Goal: Information Seeking & Learning: Check status

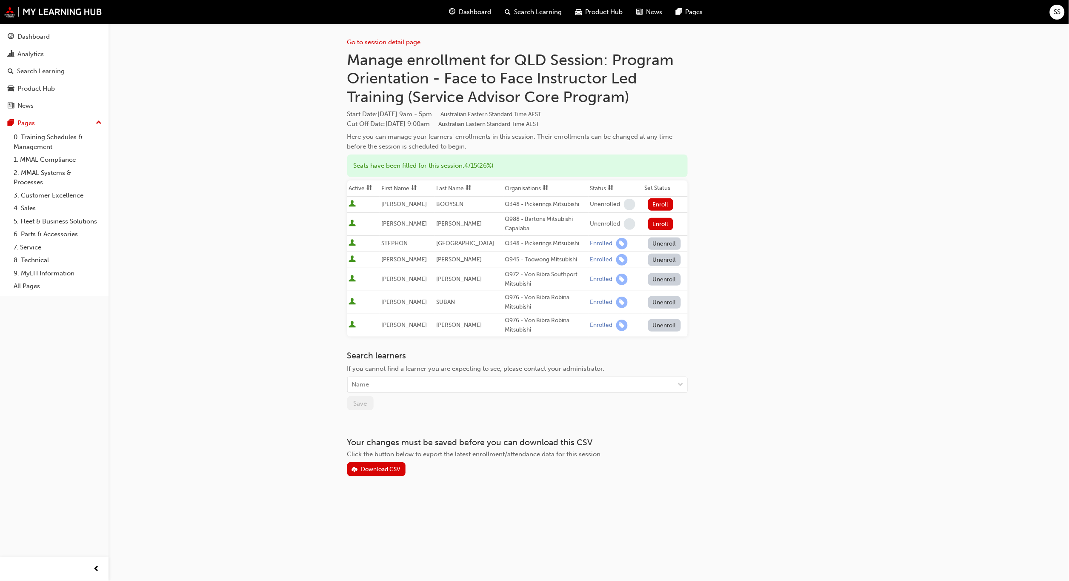
click at [655, 302] on button "Unenroll" at bounding box center [664, 302] width 33 height 12
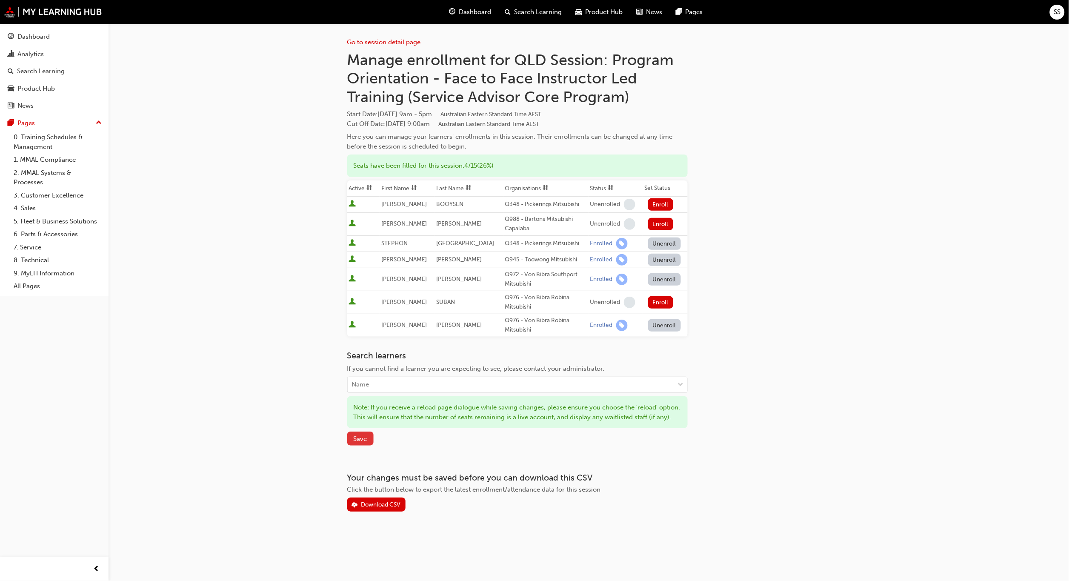
click at [359, 438] on span "Save" at bounding box center [361, 439] width 14 height 8
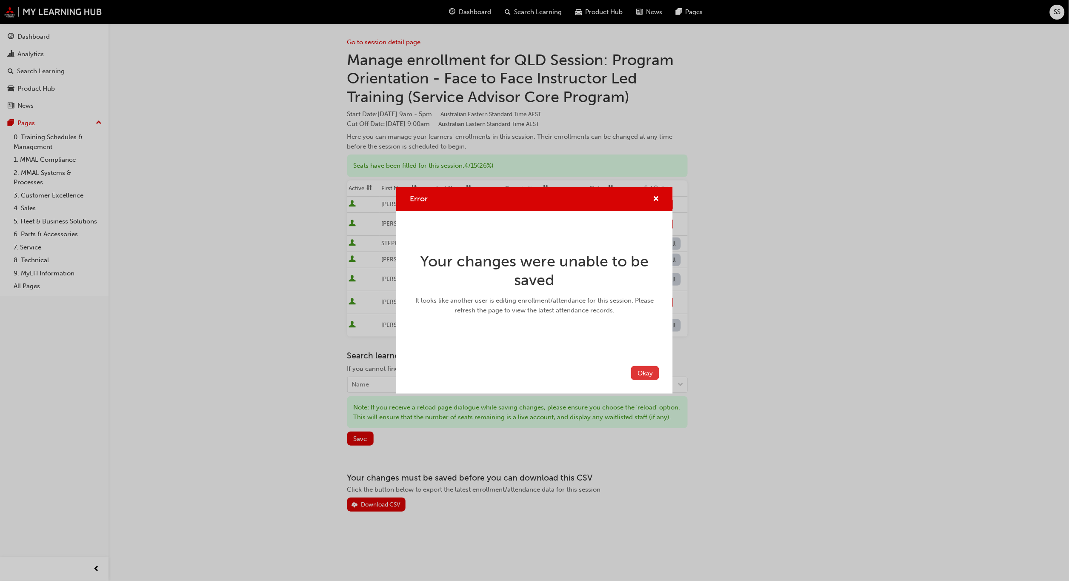
click at [646, 373] on button "Okay" at bounding box center [645, 373] width 28 height 14
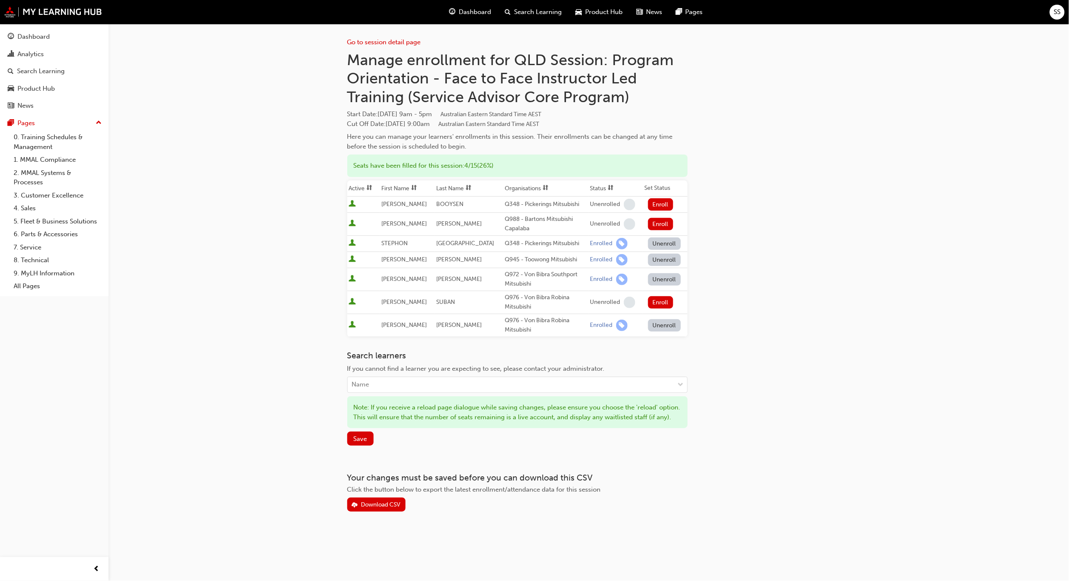
click at [881, 290] on div "Go to session detail page Manage enrollment for QLD Session: Program Orientatio…" at bounding box center [534, 290] width 1069 height 581
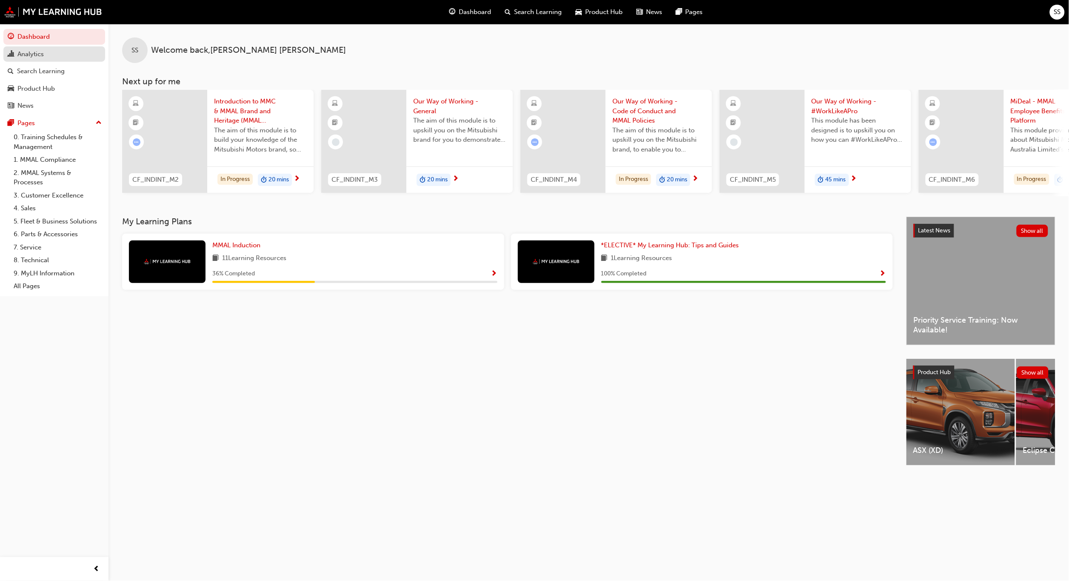
click at [31, 50] on div "Analytics" at bounding box center [30, 54] width 26 height 10
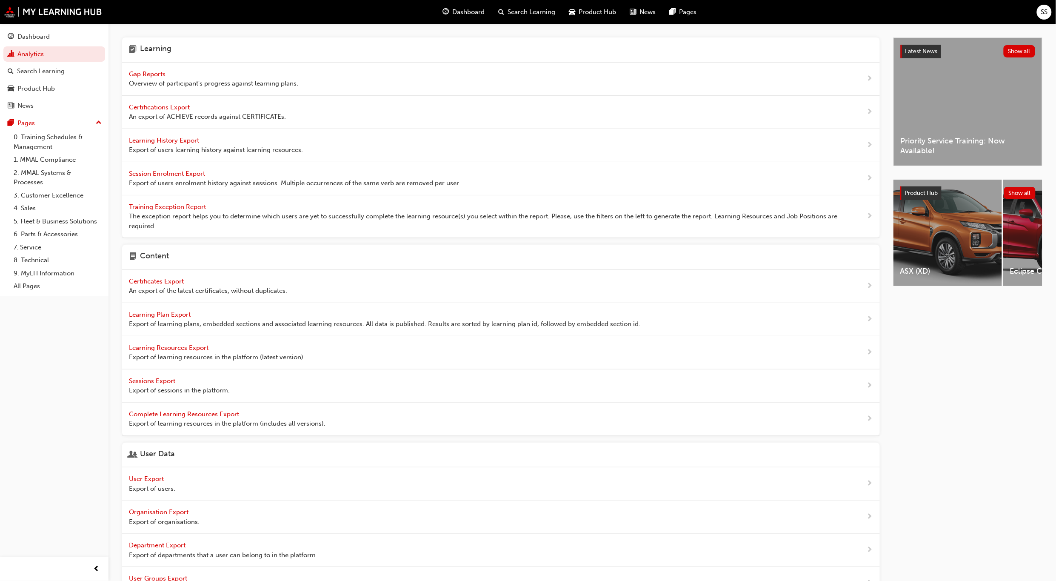
click at [141, 72] on span "Gap Reports" at bounding box center [148, 74] width 38 height 8
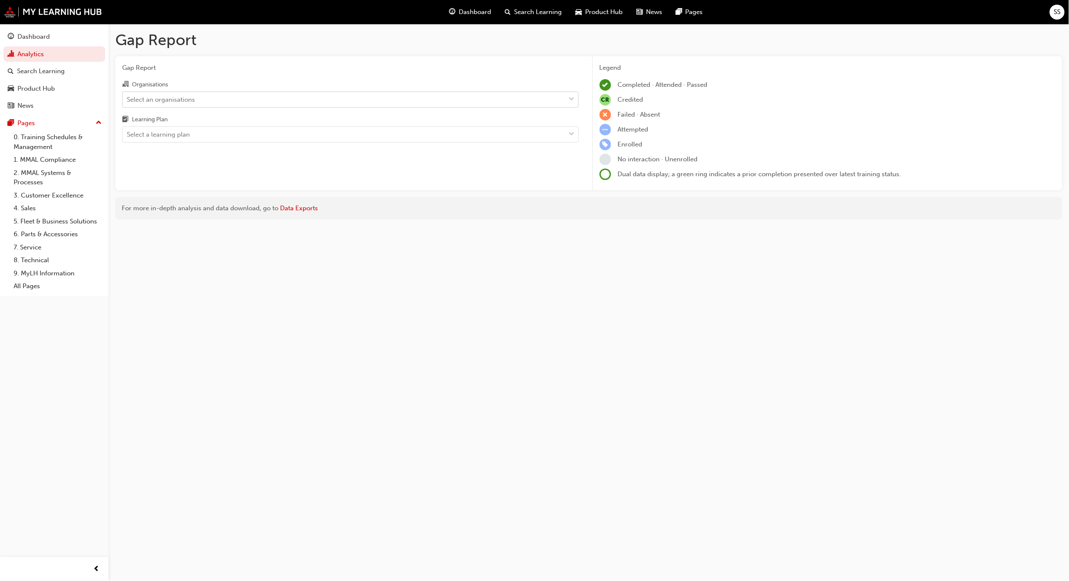
click at [468, 94] on div "Select an organisations" at bounding box center [344, 99] width 443 height 15
click at [128, 95] on input "Organisations Select an organisations" at bounding box center [127, 98] width 1 height 7
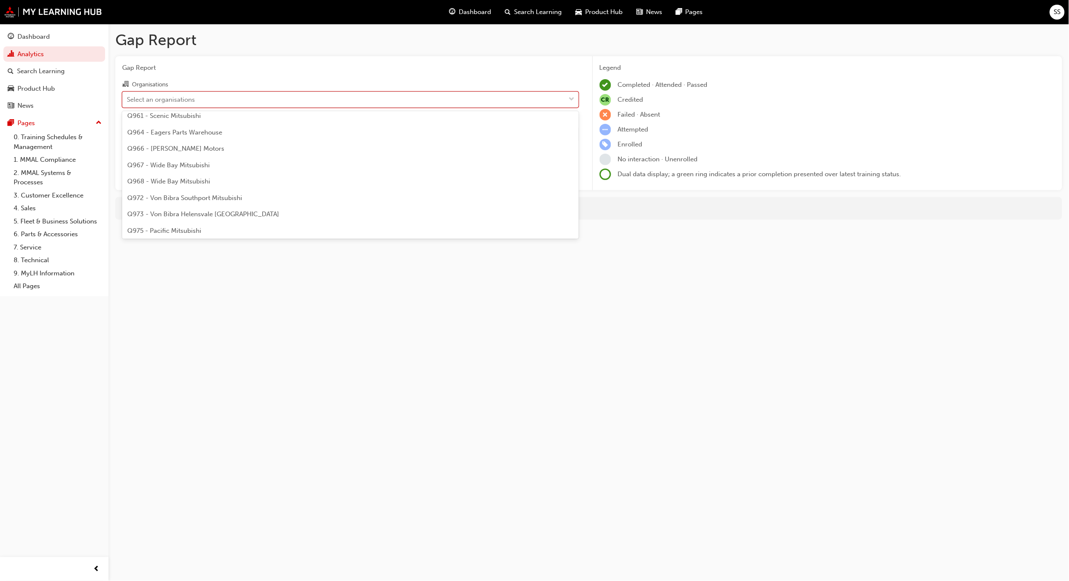
scroll to position [1532, 0]
click at [192, 160] on span "Q976 - Von Bibra Robina Mitsubishi" at bounding box center [180, 162] width 106 height 8
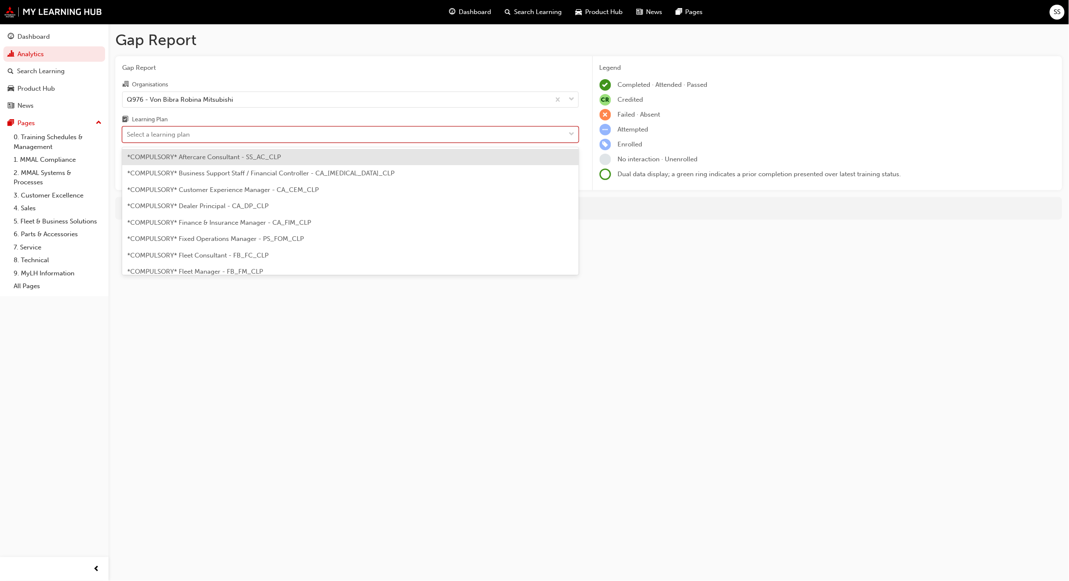
click at [208, 128] on div "Select a learning plan" at bounding box center [344, 134] width 443 height 15
click at [128, 131] on input "Learning Plan option *COMPULSORY* Aftercare Consultant - SS_AC_CLP focused, 1 o…" at bounding box center [127, 134] width 1 height 7
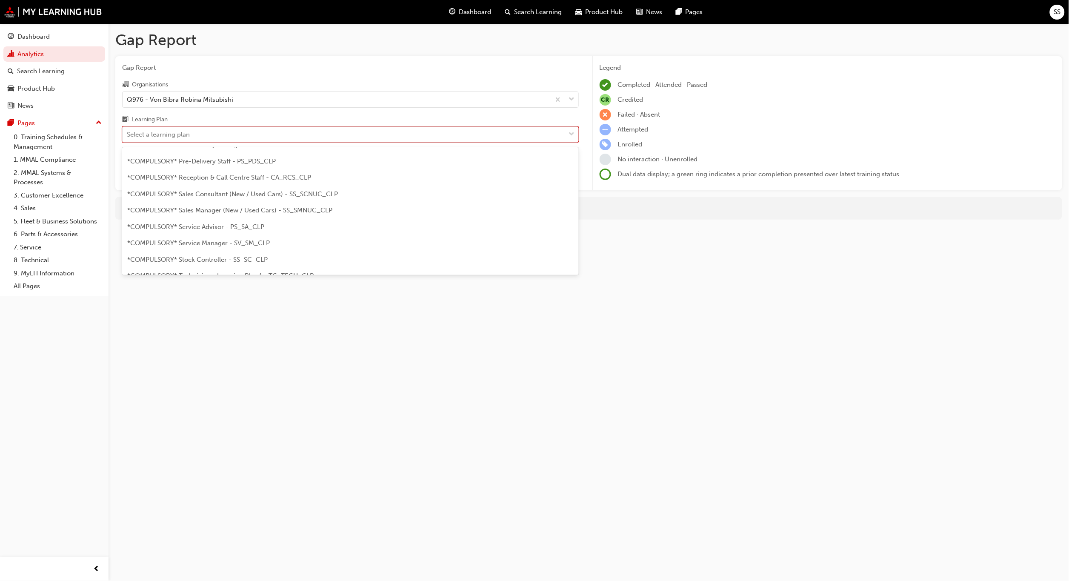
scroll to position [272, 0]
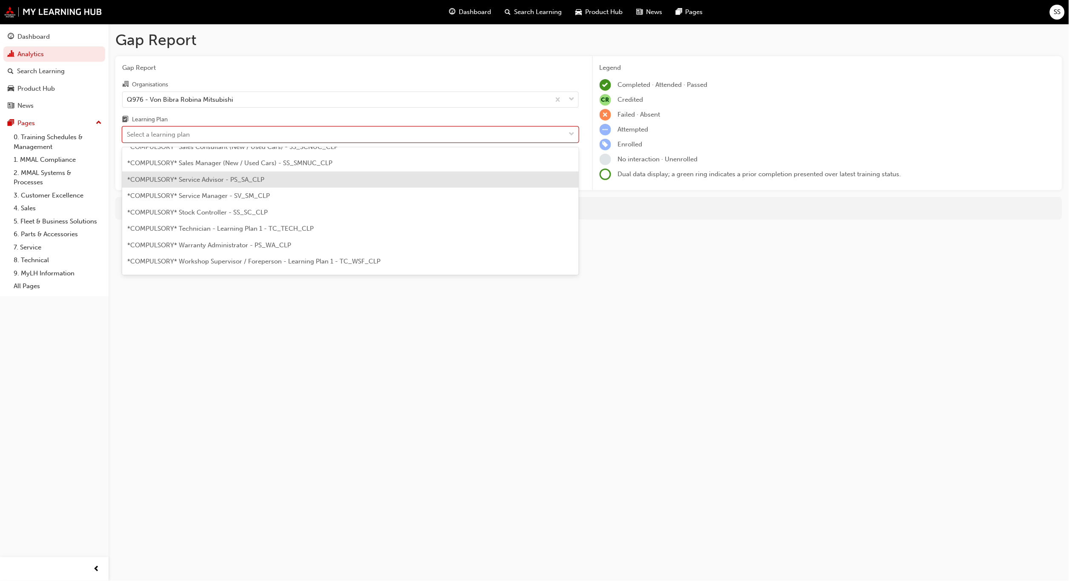
click at [212, 179] on span "*COMPULSORY* Service Advisor - PS_SA_CLP" at bounding box center [195, 180] width 137 height 8
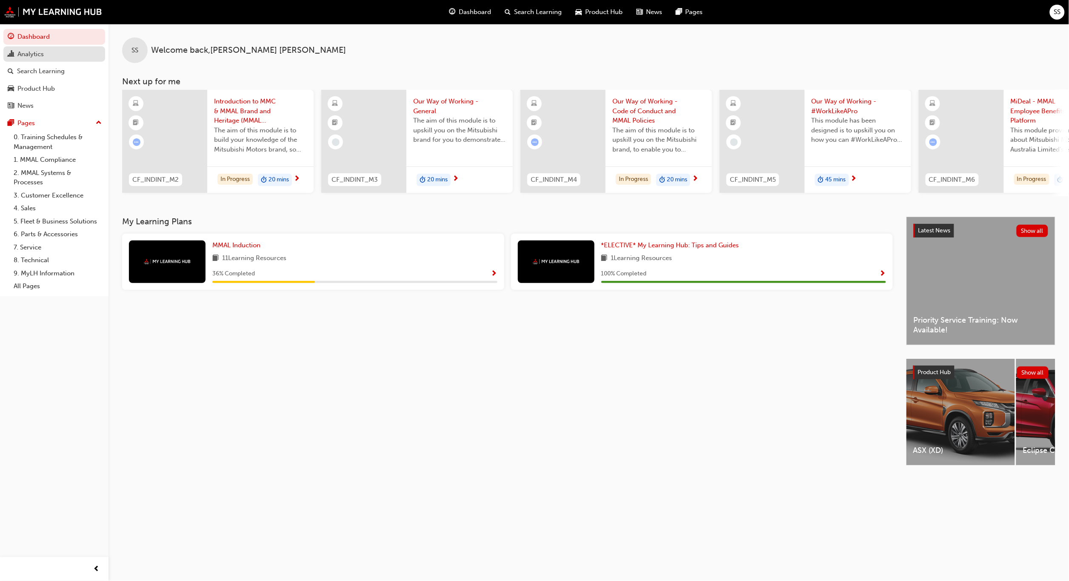
click at [29, 53] on div "Analytics" at bounding box center [30, 54] width 26 height 10
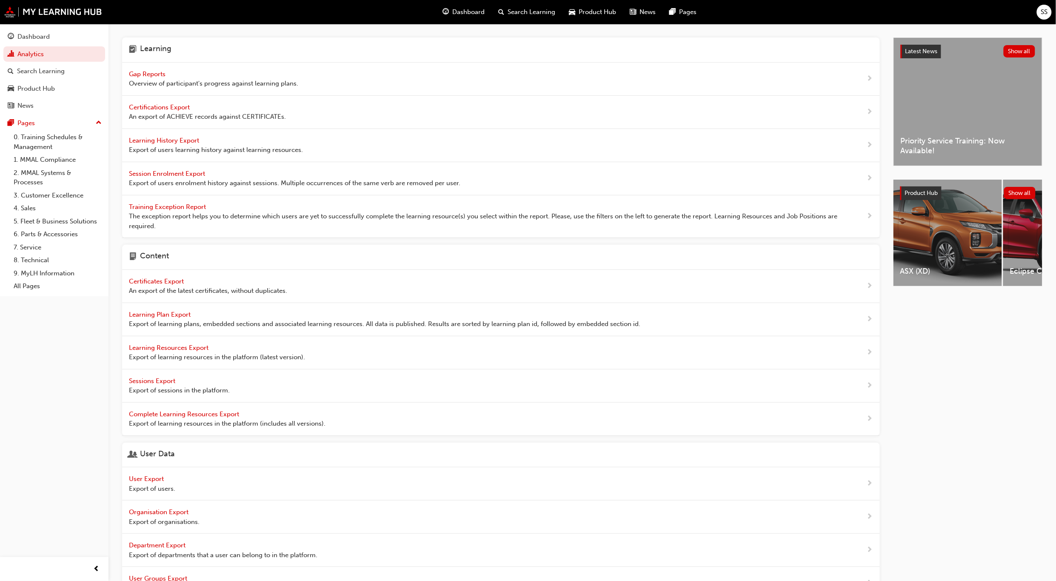
click at [152, 71] on span "Gap Reports" at bounding box center [148, 74] width 38 height 8
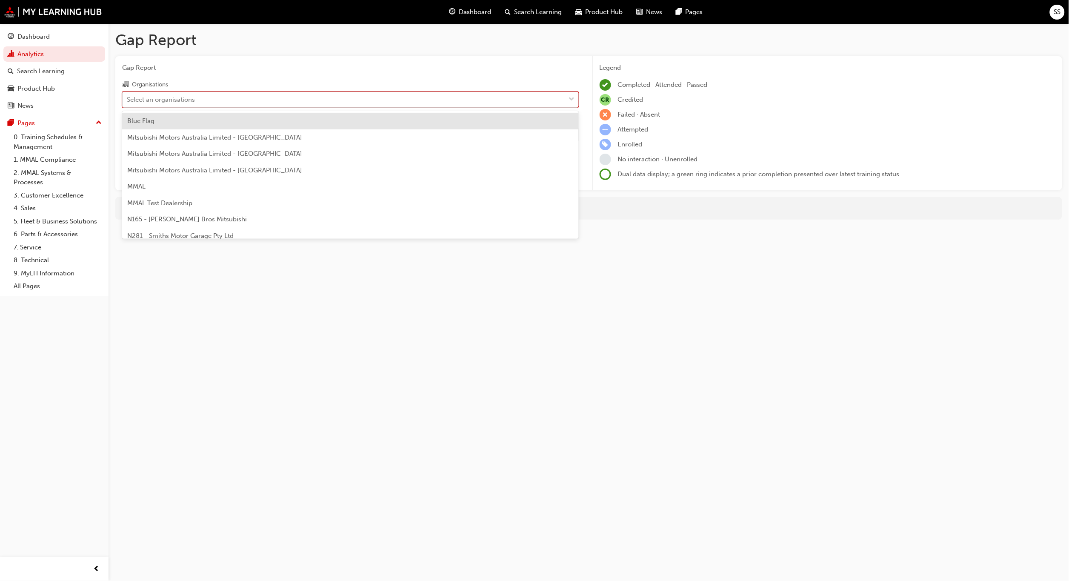
click at [266, 97] on div "Select an organisations" at bounding box center [344, 99] width 443 height 15
click at [128, 97] on input "Organisations option Blue Flag focused, 1 of 202. 202 results available. Use Up…" at bounding box center [127, 98] width 1 height 7
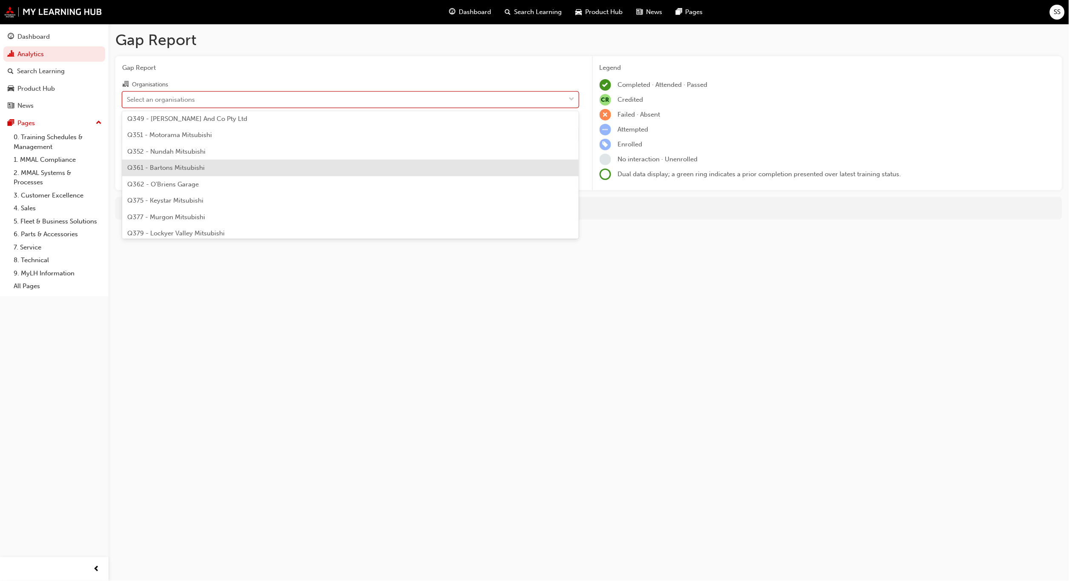
scroll to position [1068, 0]
click at [159, 163] on span "Q361 - Bartons Mitsubishi" at bounding box center [165, 167] width 77 height 8
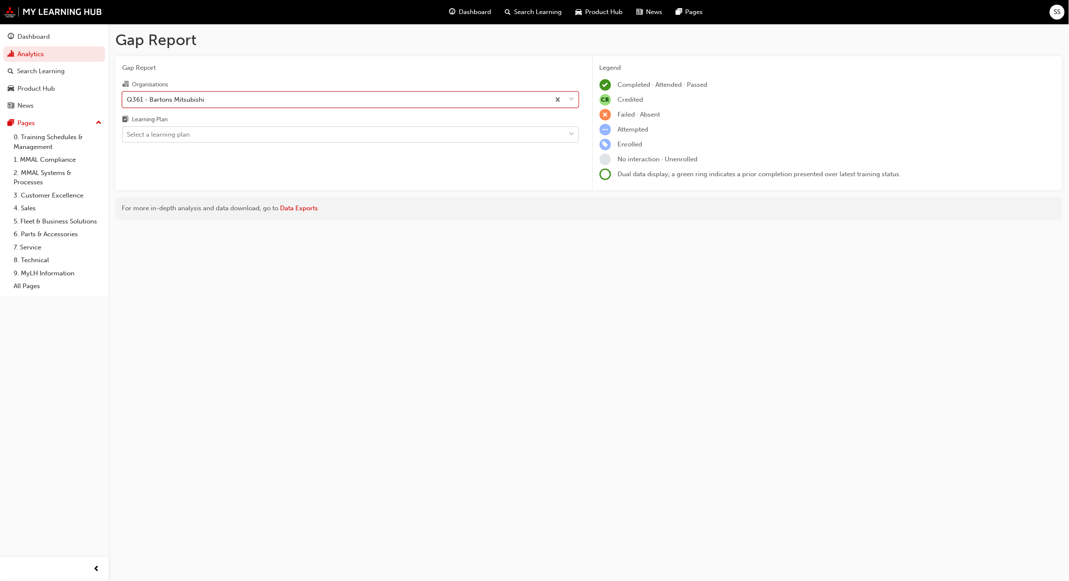
click at [206, 131] on div "Select a learning plan" at bounding box center [344, 134] width 443 height 15
click at [128, 131] on input "Learning Plan Select a learning plan" at bounding box center [127, 134] width 1 height 7
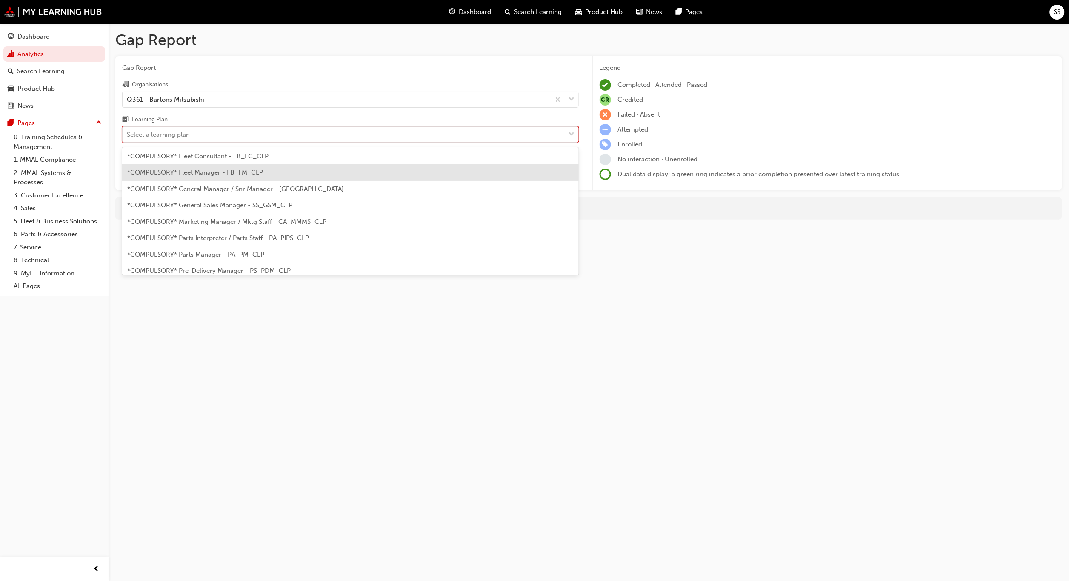
scroll to position [85, 0]
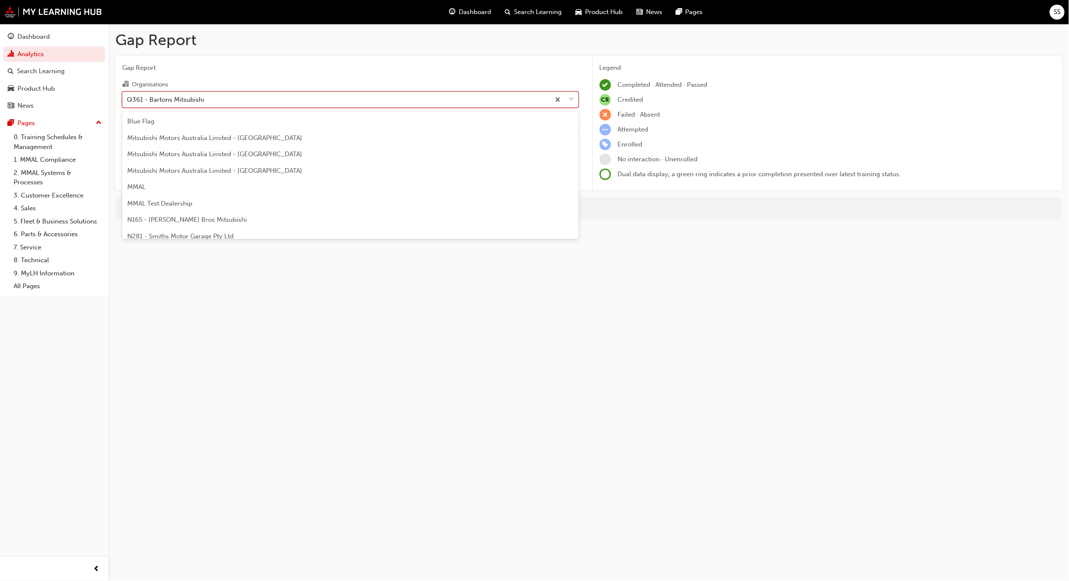
click at [571, 97] on span "down-icon" at bounding box center [572, 99] width 6 height 11
click at [128, 97] on input "Organisations option Q361 - Bartons Mitsubishi, selected. option Q361 - Bartons…" at bounding box center [127, 98] width 1 height 7
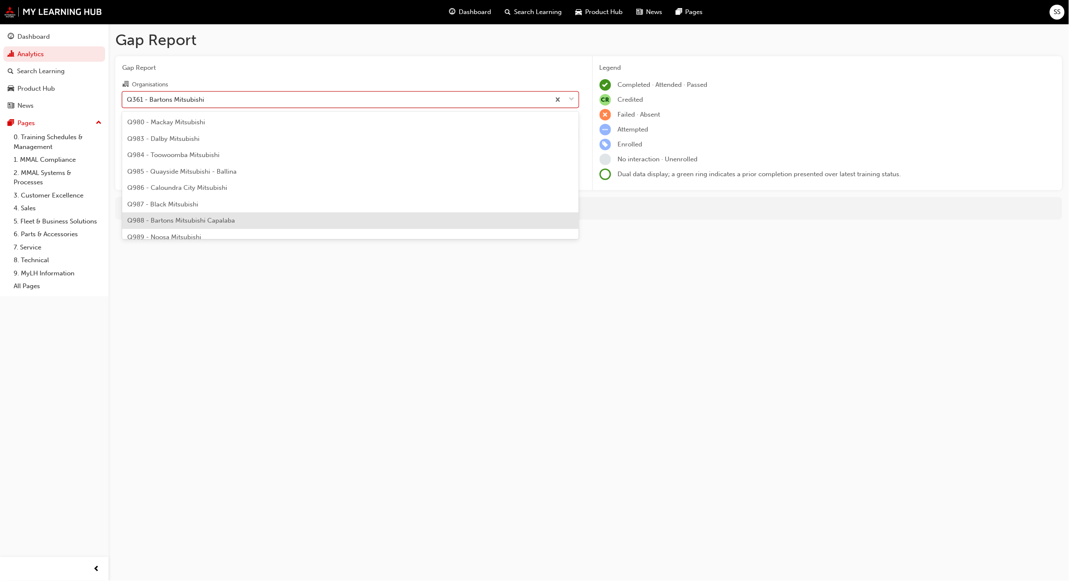
click at [181, 217] on span "Q988 - Bartons Mitsubishi Capalaba" at bounding box center [181, 221] width 108 height 8
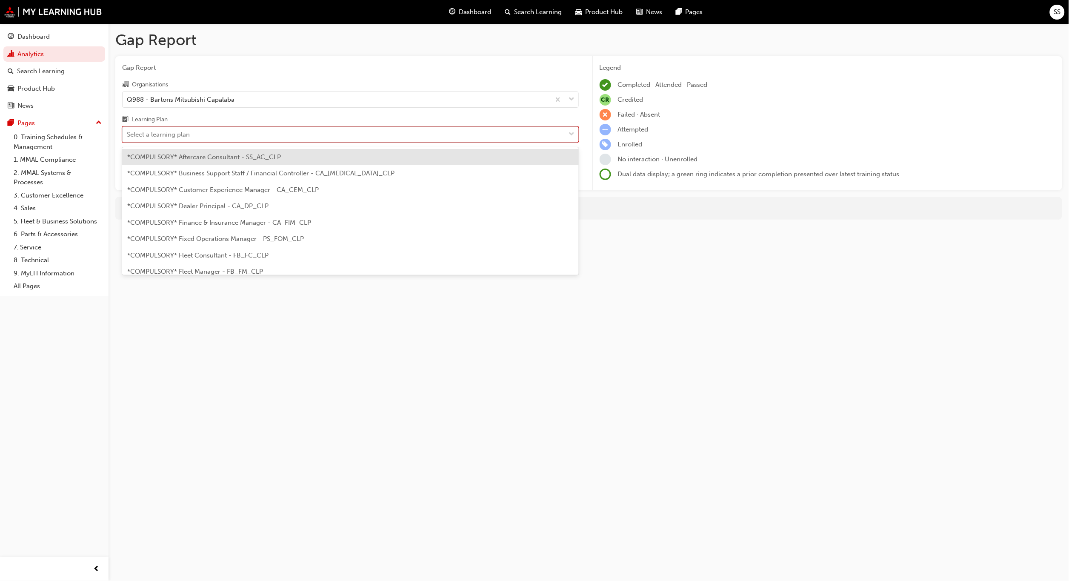
click at [231, 130] on div "Select a learning plan" at bounding box center [344, 134] width 443 height 15
click at [128, 131] on input "Learning Plan option *COMPULSORY* Aftercare Consultant - SS_AC_CLP focused, 1 o…" at bounding box center [127, 134] width 1 height 7
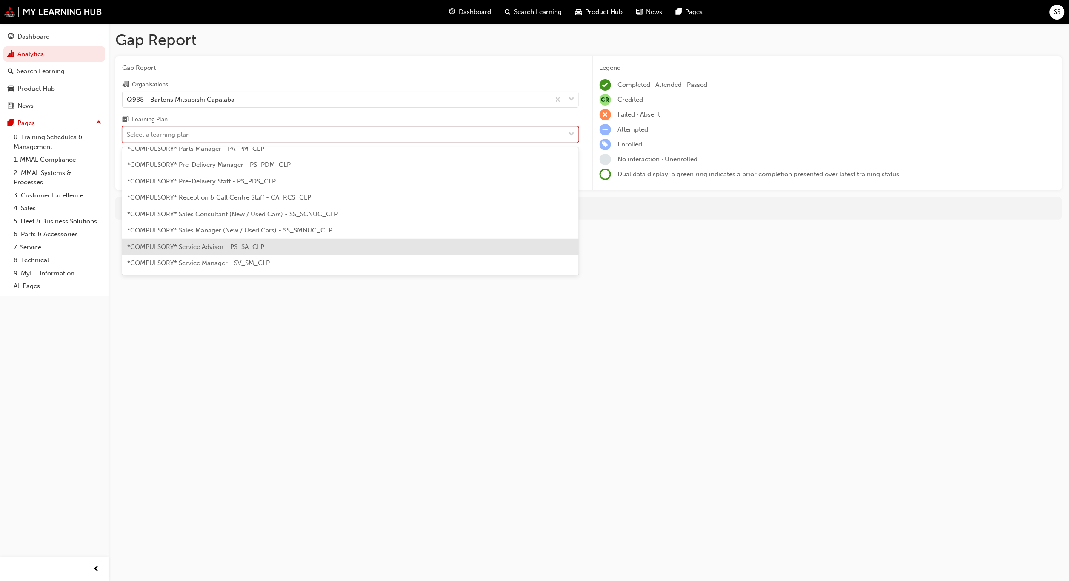
scroll to position [294, 0]
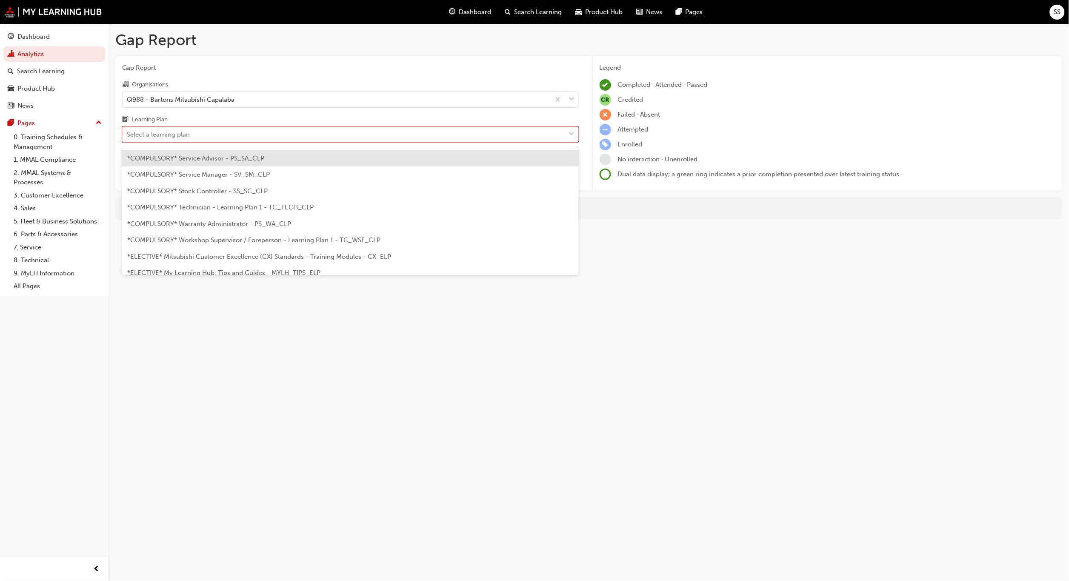
click at [205, 152] on div "*COMPULSORY* Service Advisor - PS_SA_CLP" at bounding box center [350, 158] width 457 height 17
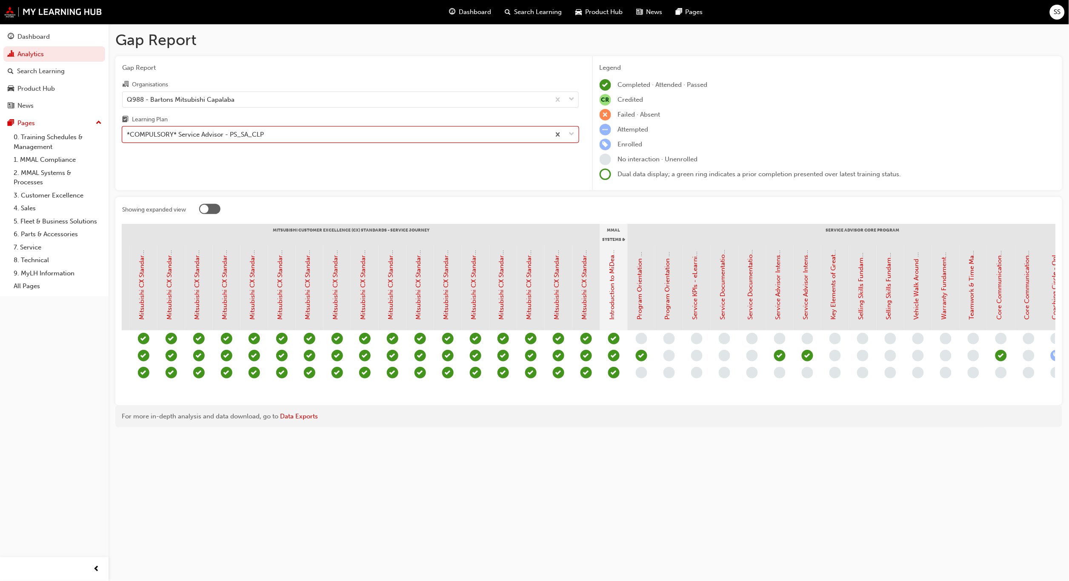
scroll to position [0, 449]
